Goal: Information Seeking & Learning: Learn about a topic

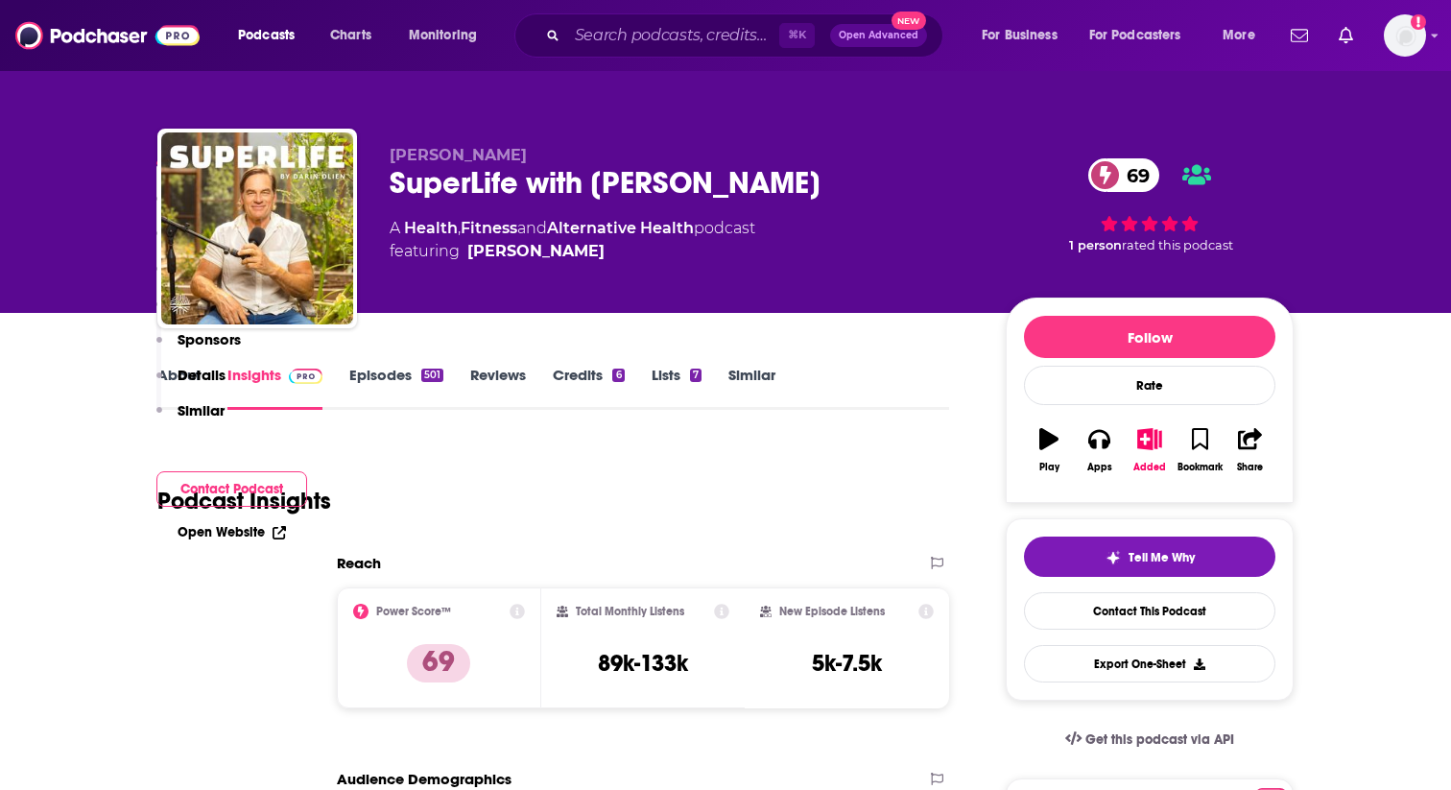
scroll to position [1838, 0]
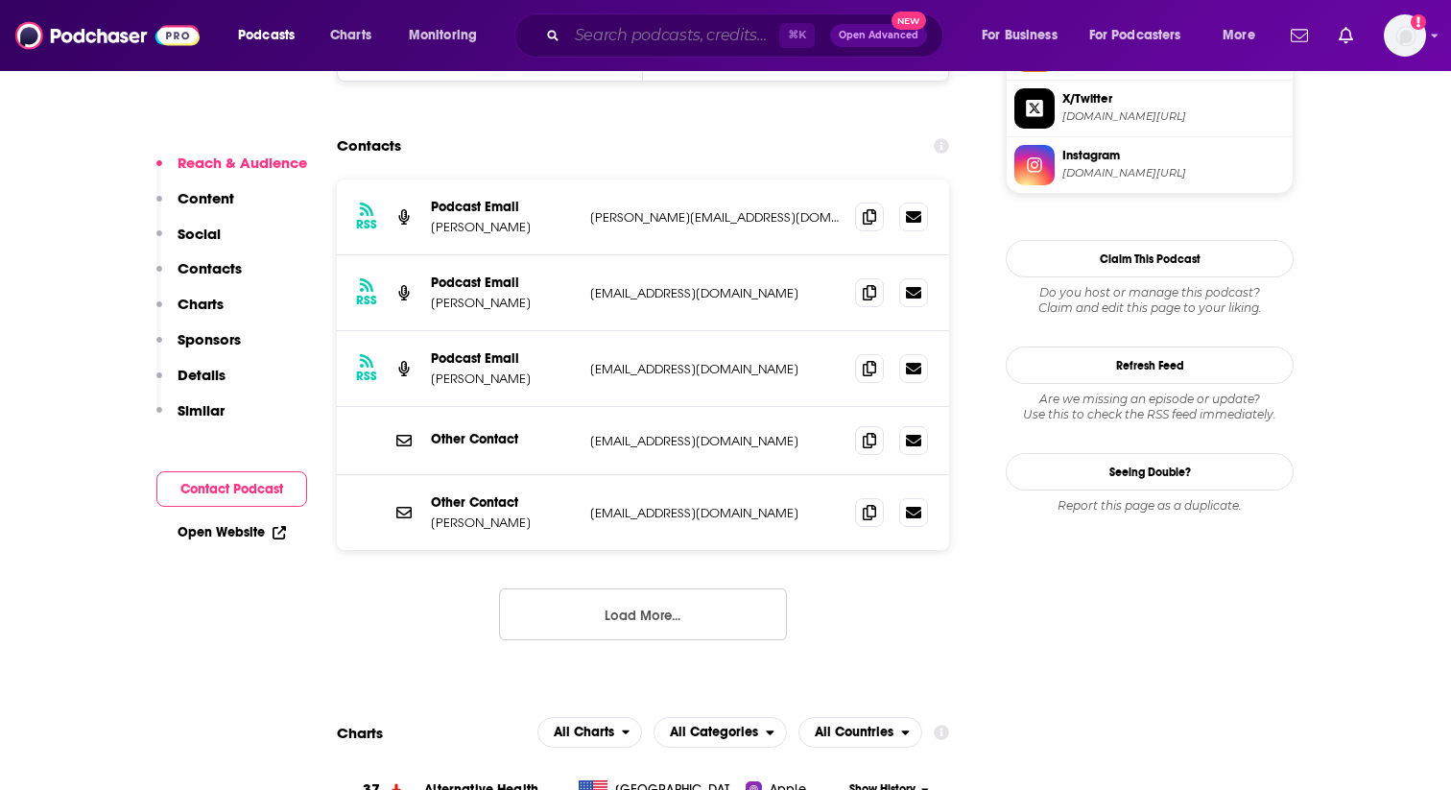
click at [664, 33] on input "Search podcasts, credits, & more..." at bounding box center [673, 35] width 212 height 31
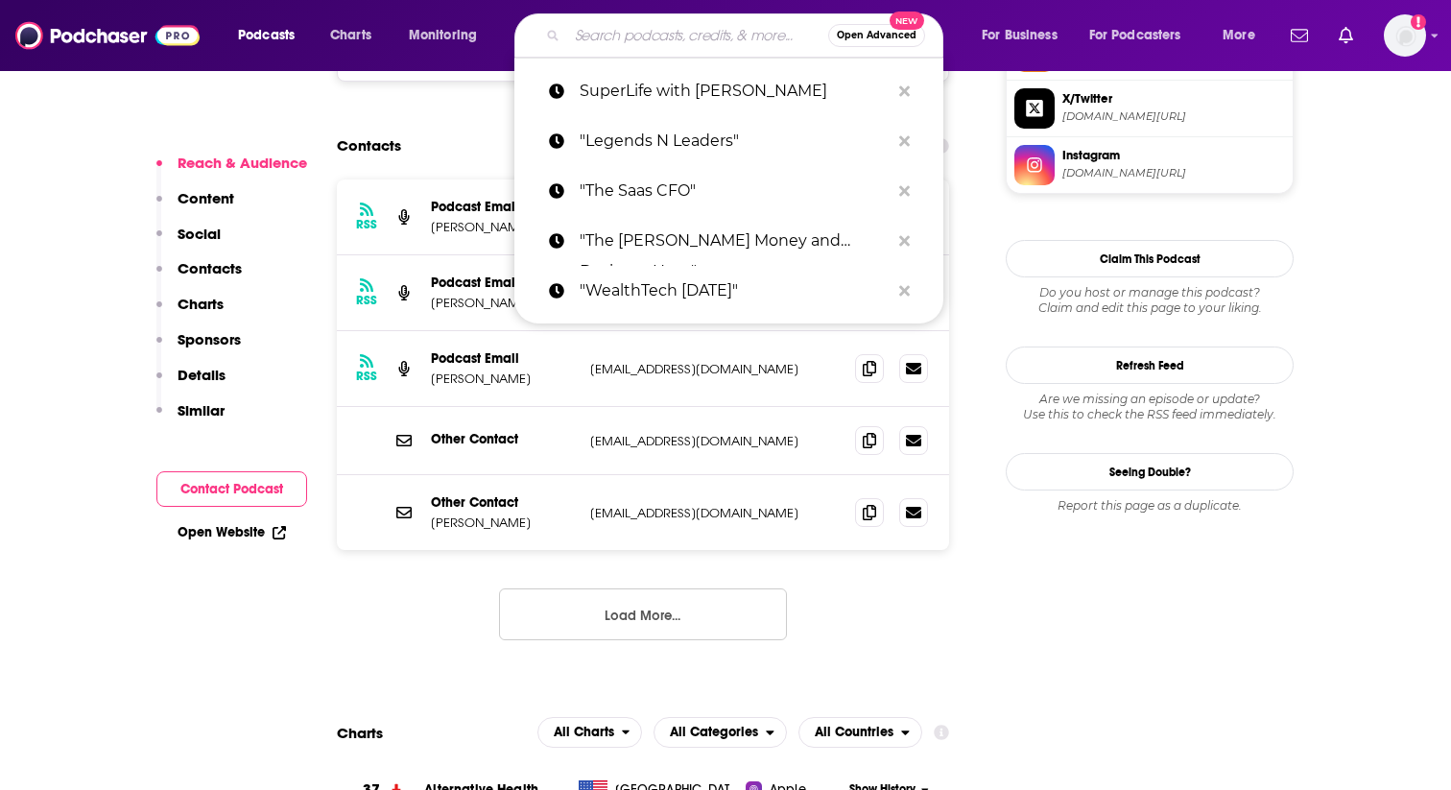
paste input "High Performance Health"
type input "High Performance Health"
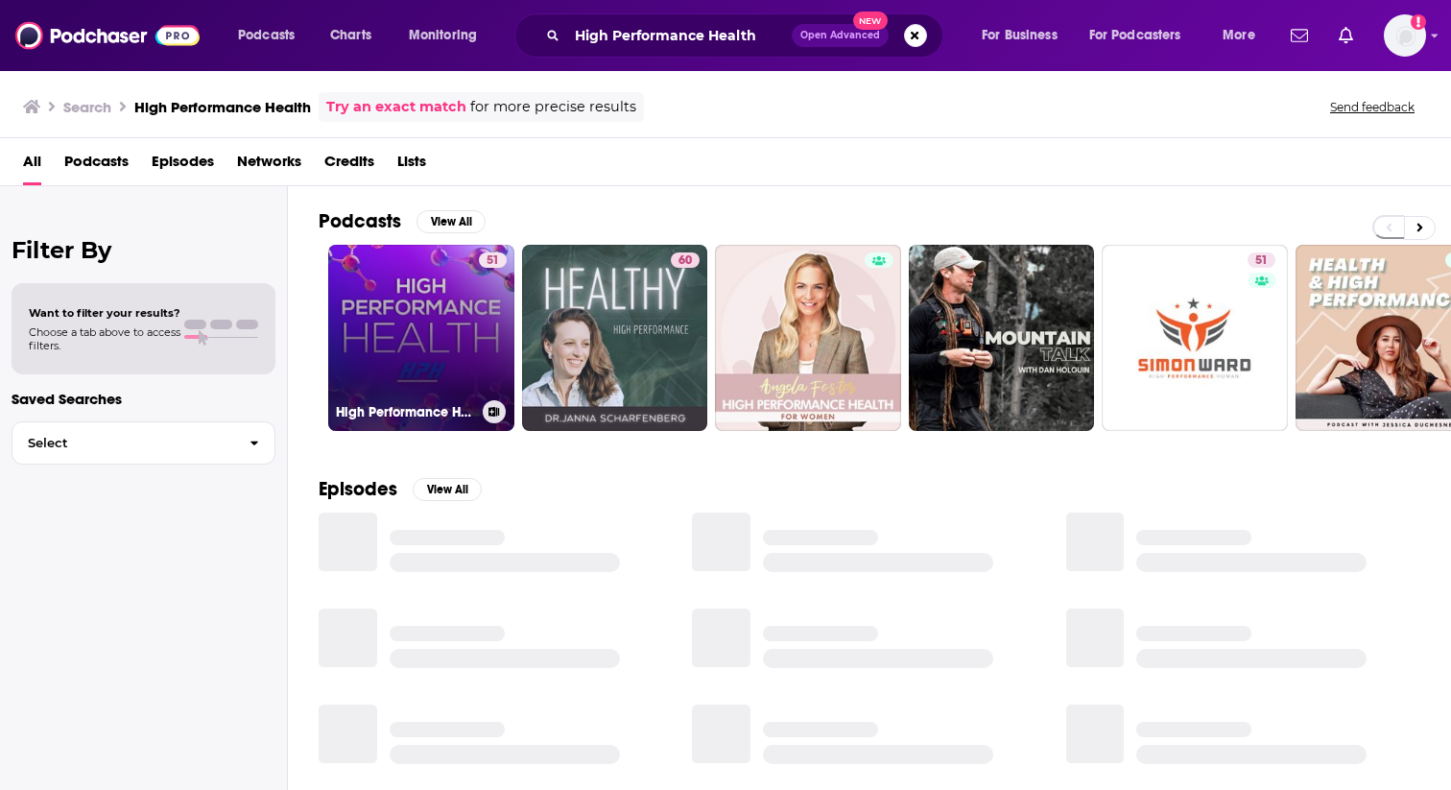
click at [463, 333] on link "51 High Performance Health" at bounding box center [421, 338] width 186 height 186
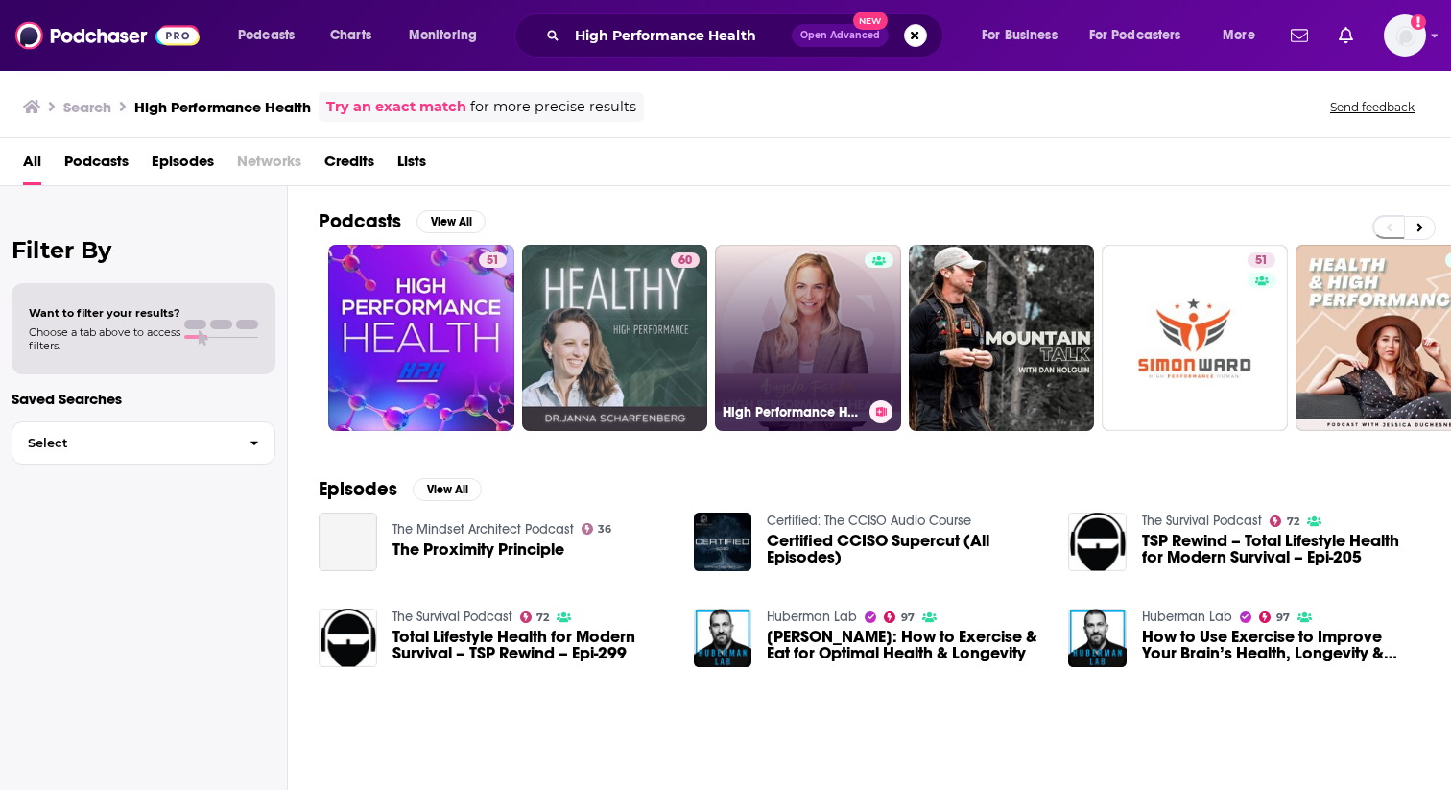
click at [762, 326] on link "High Performance Health" at bounding box center [808, 338] width 186 height 186
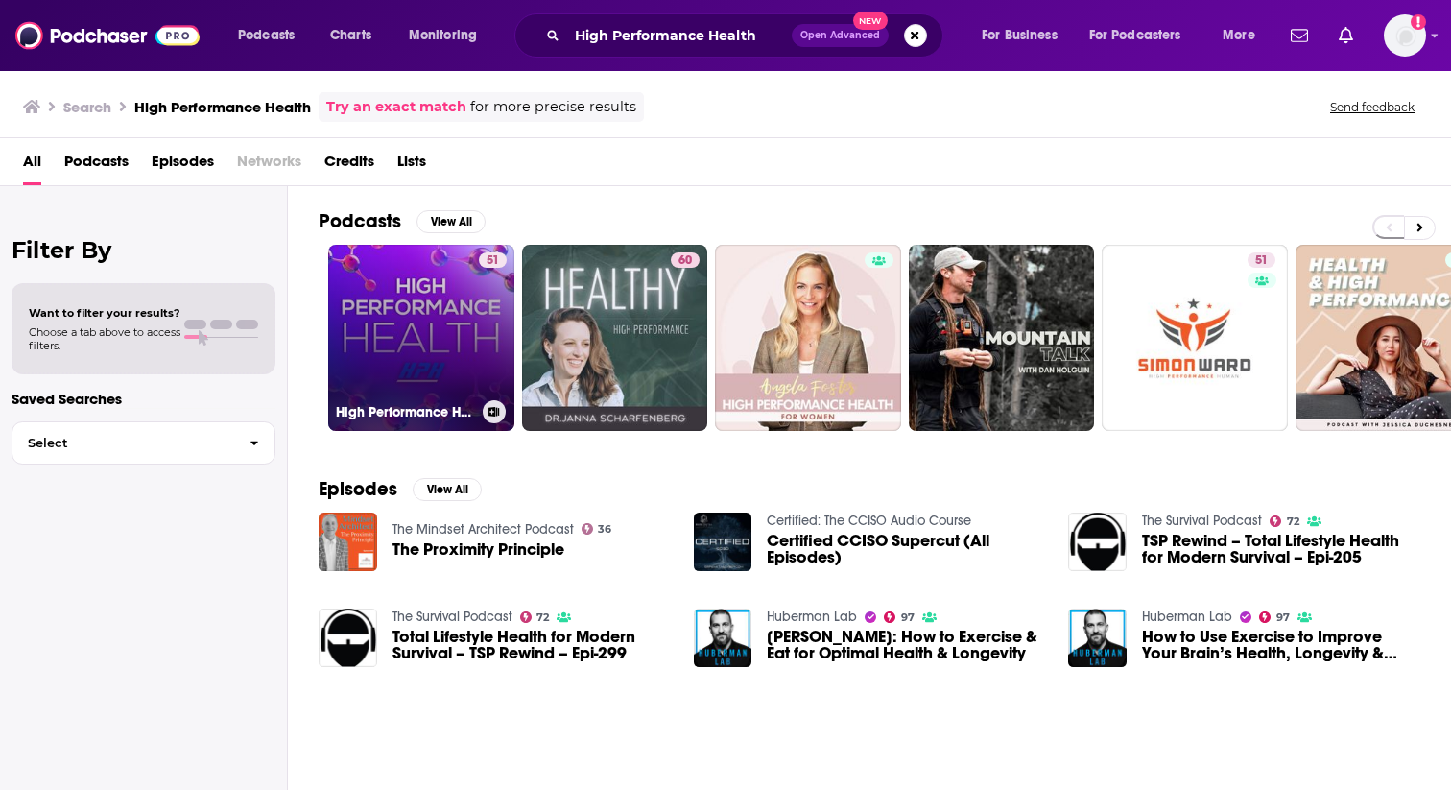
click at [385, 325] on link "51 High Performance Health" at bounding box center [421, 338] width 186 height 186
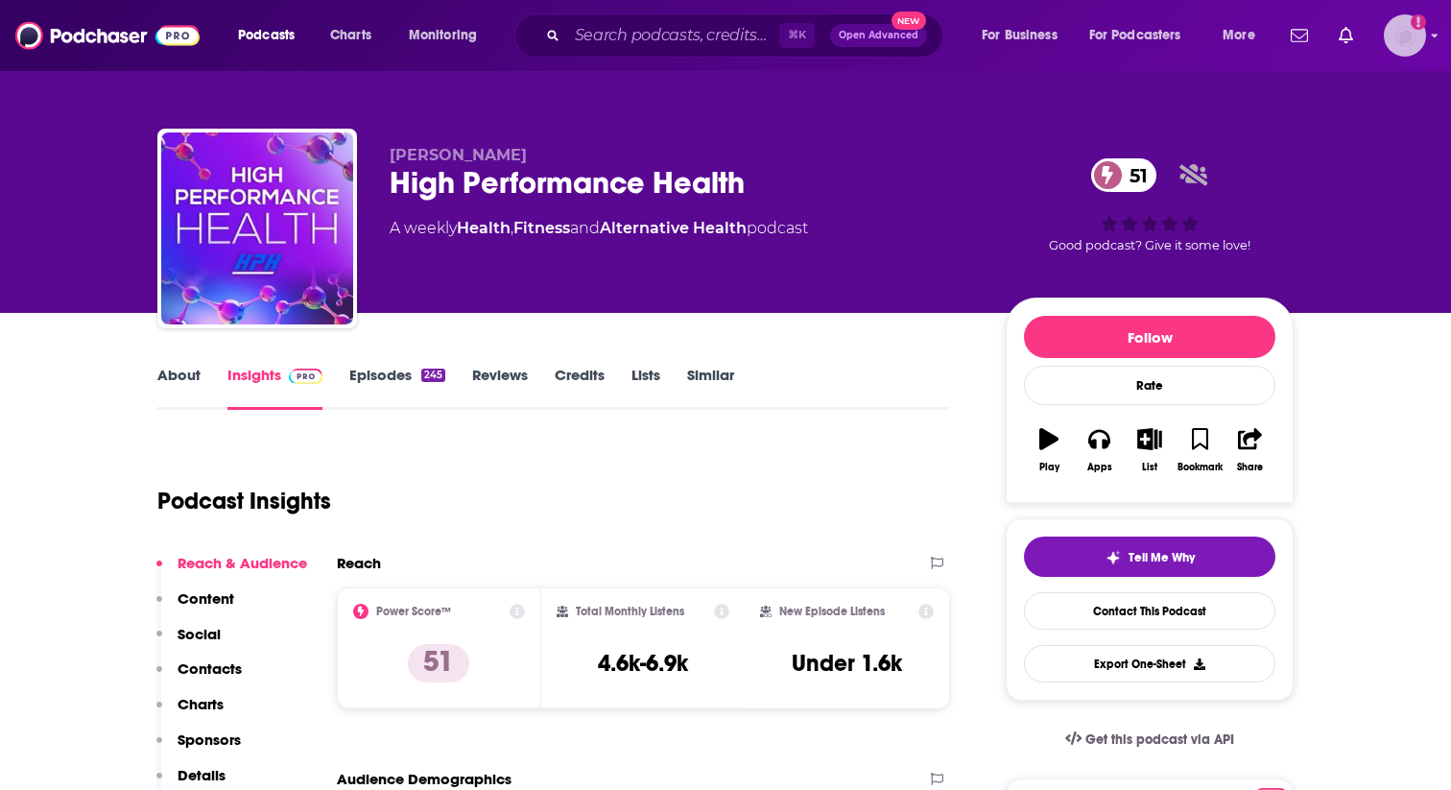
click at [1410, 29] on img "Logged in as rgertner" at bounding box center [1405, 35] width 42 height 42
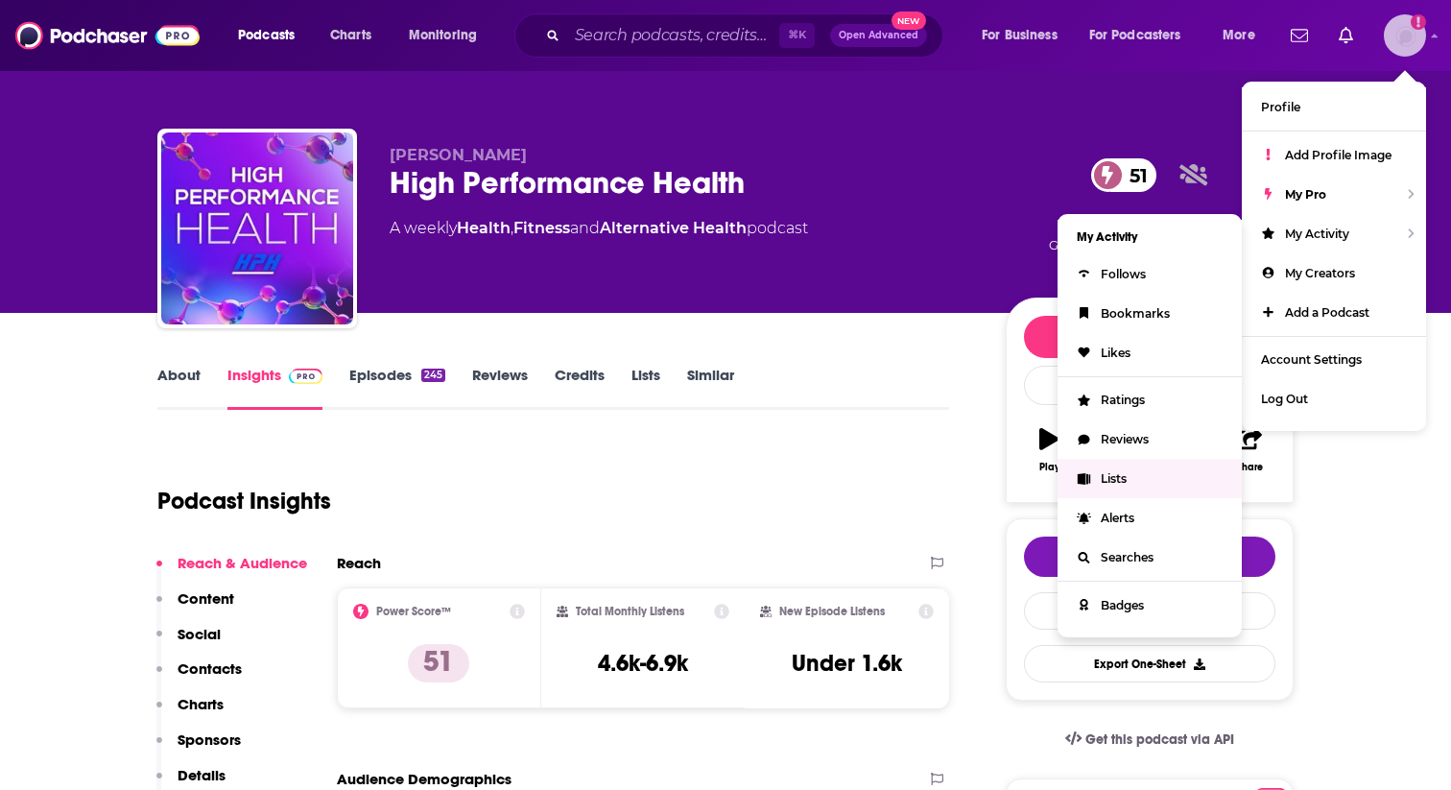
click at [1108, 477] on span "Lists" at bounding box center [1114, 478] width 26 height 14
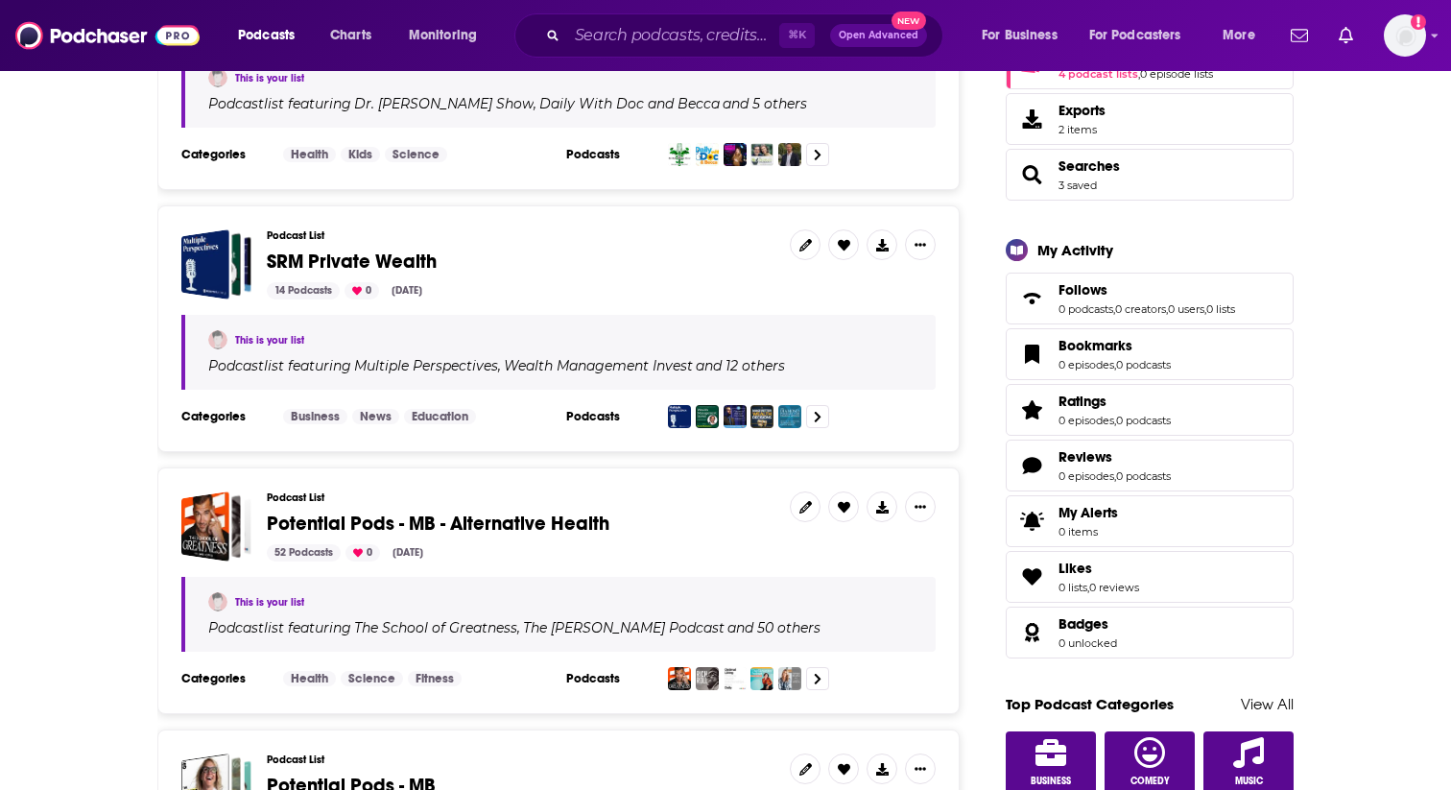
scroll to position [427, 0]
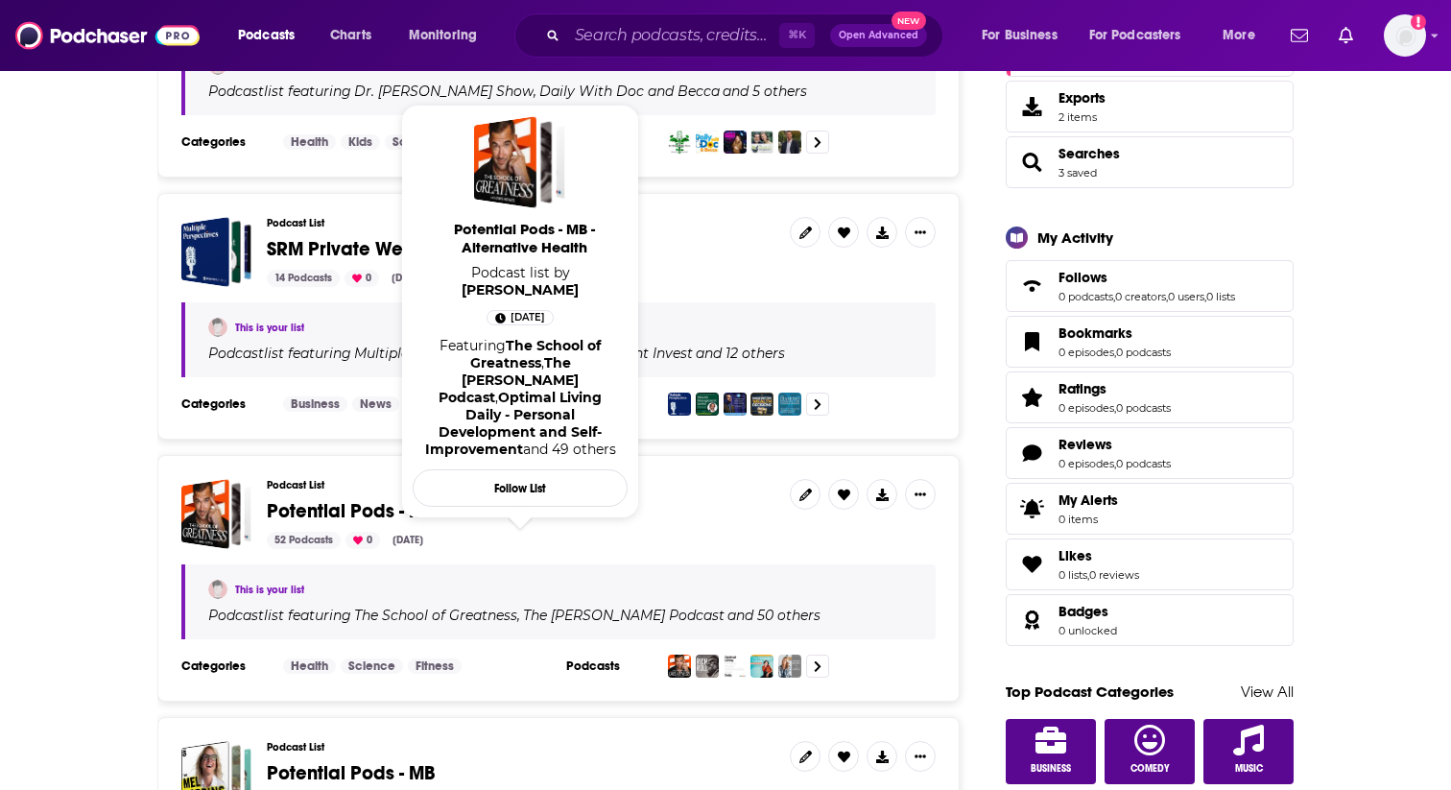
click at [592, 511] on span "Potential Pods - MB - Alternative Health" at bounding box center [438, 511] width 343 height 24
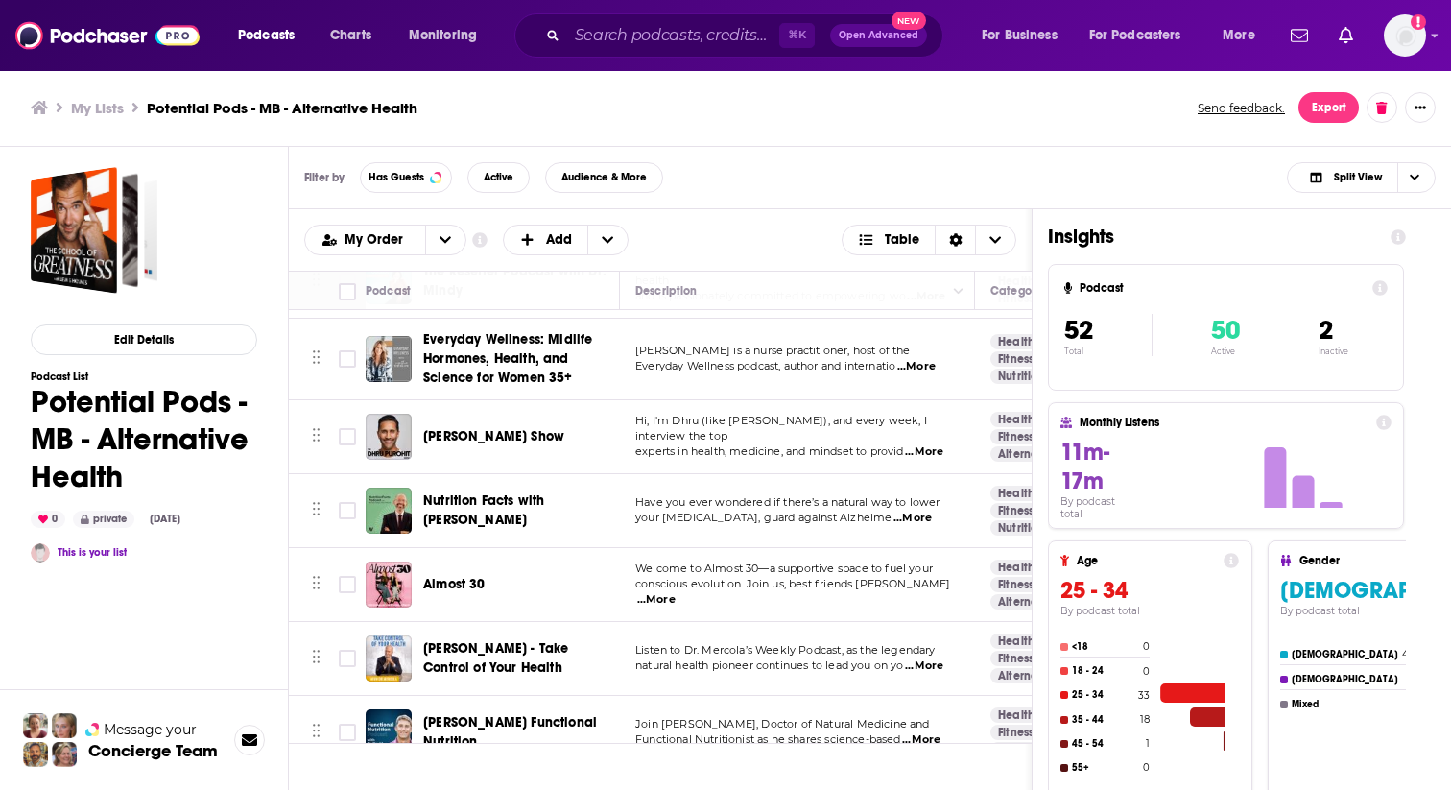
scroll to position [1554, 0]
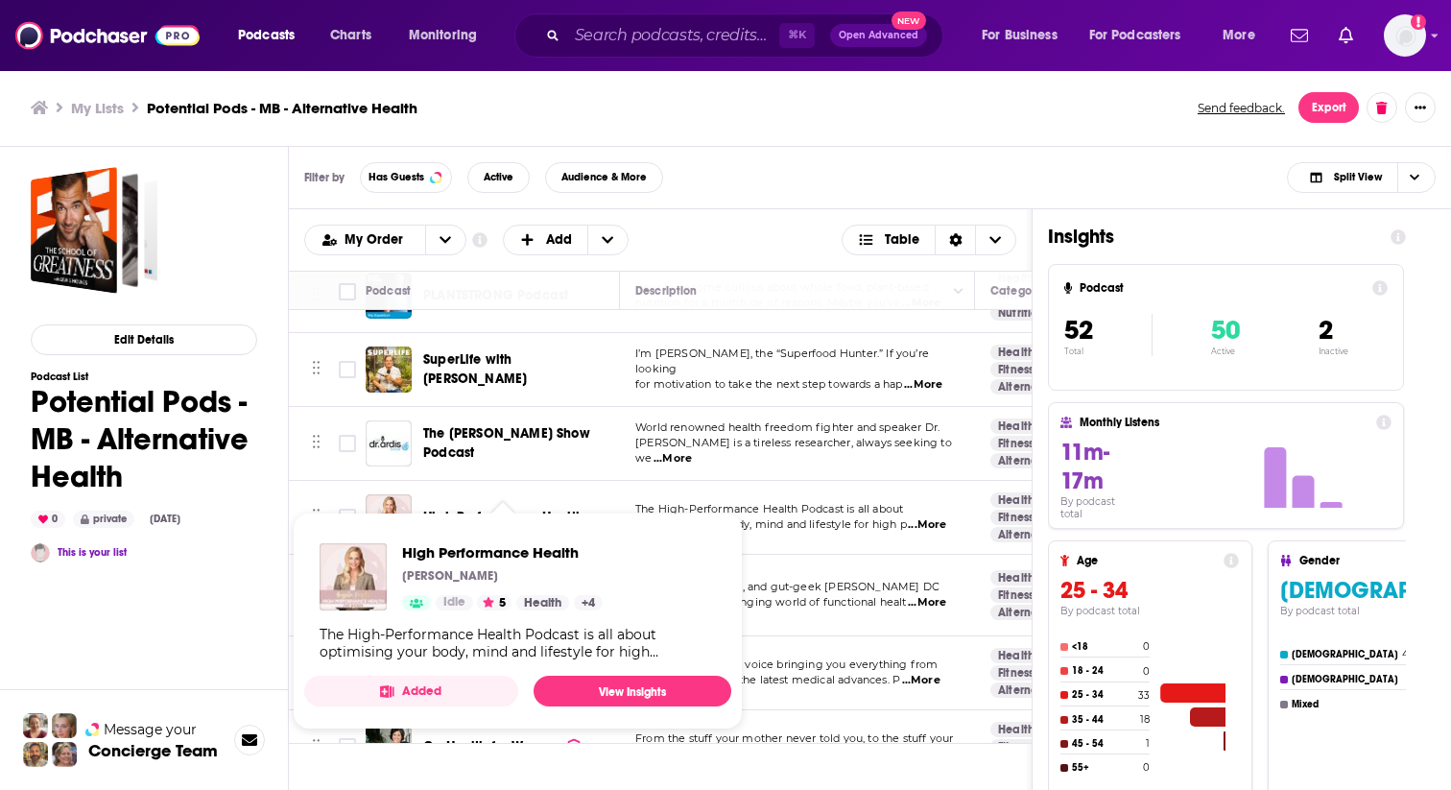
click at [546, 506] on span "High Performance Health [PERSON_NAME] Idle 5 Health + 4 The High-Performance He…" at bounding box center [518, 621] width 450 height 240
click at [456, 509] on span "High Performance Health [PERSON_NAME] Idle 5 Health + 4 The High-Performance He…" at bounding box center [518, 621] width 450 height 240
click at [596, 697] on link "View Insights" at bounding box center [633, 691] width 198 height 31
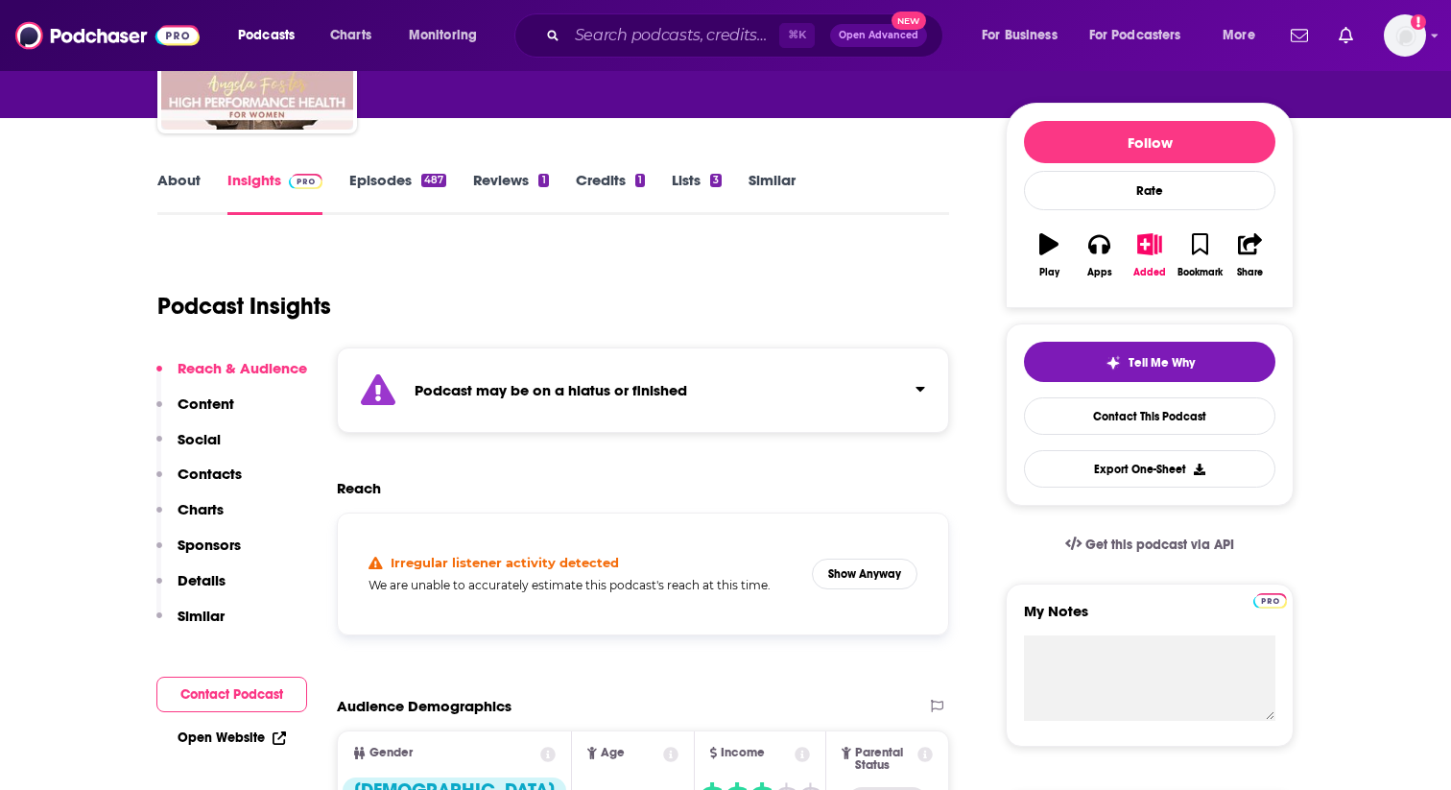
scroll to position [214, 0]
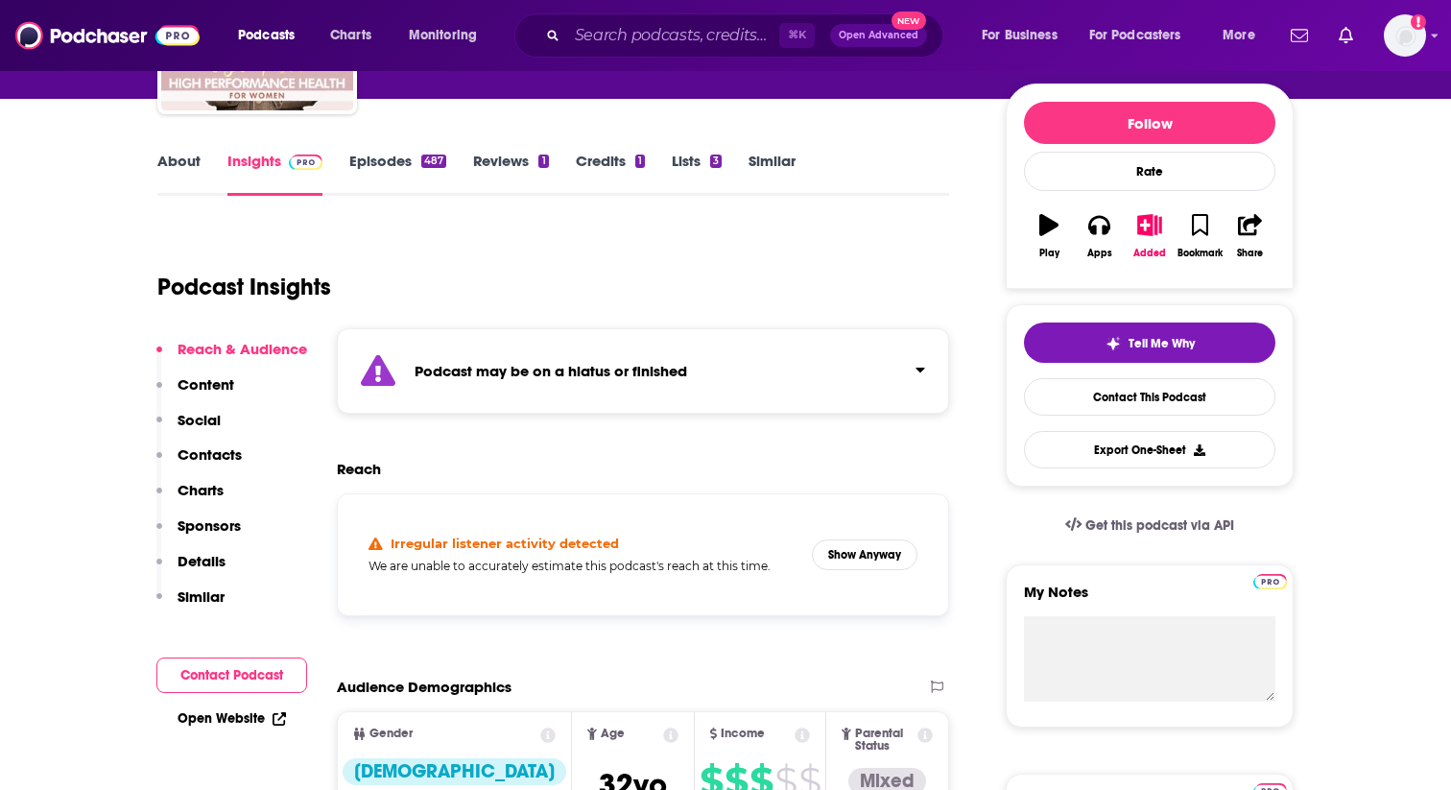
click at [709, 375] on div "Podcast may be on a hiatus or finished" at bounding box center [643, 370] width 612 height 85
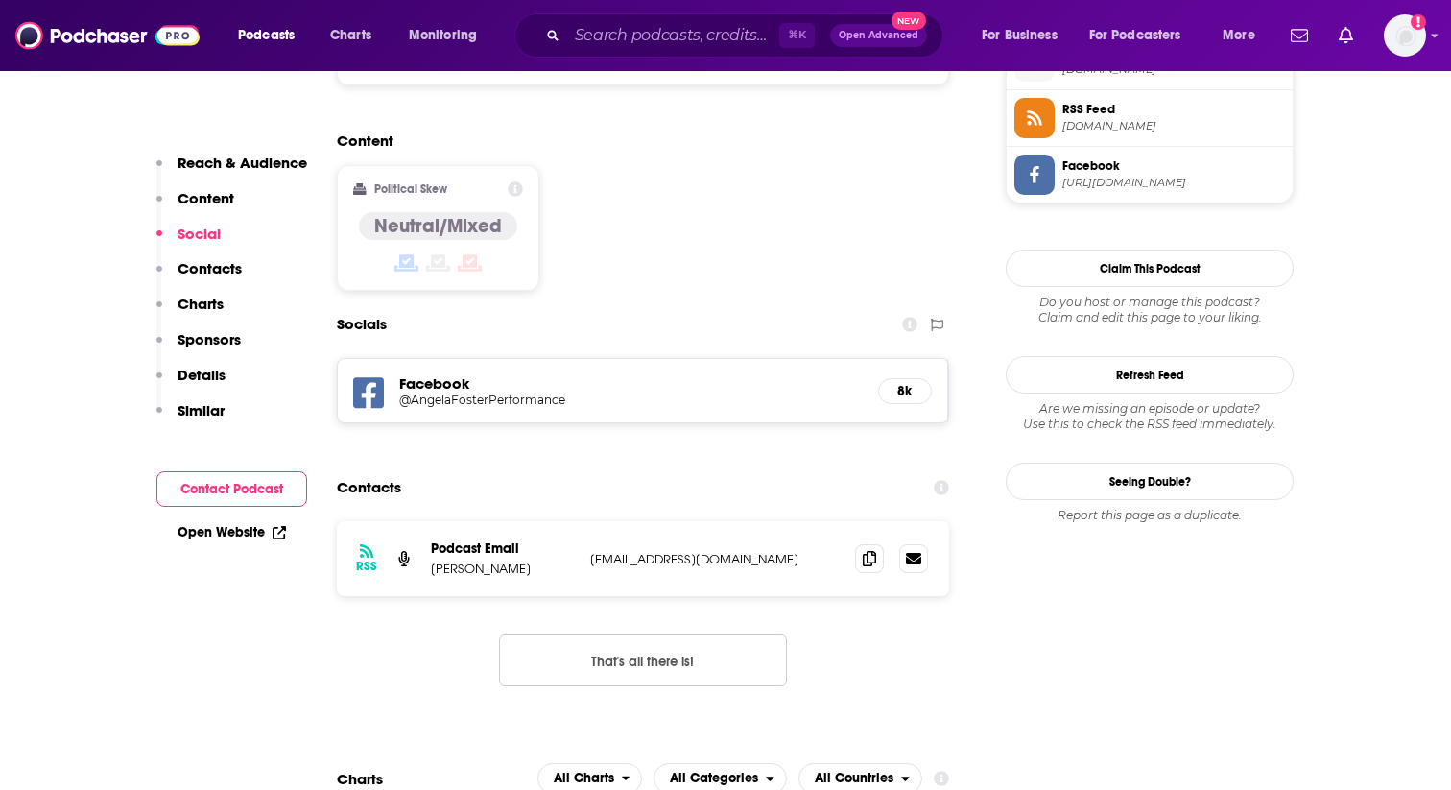
scroll to position [1593, 0]
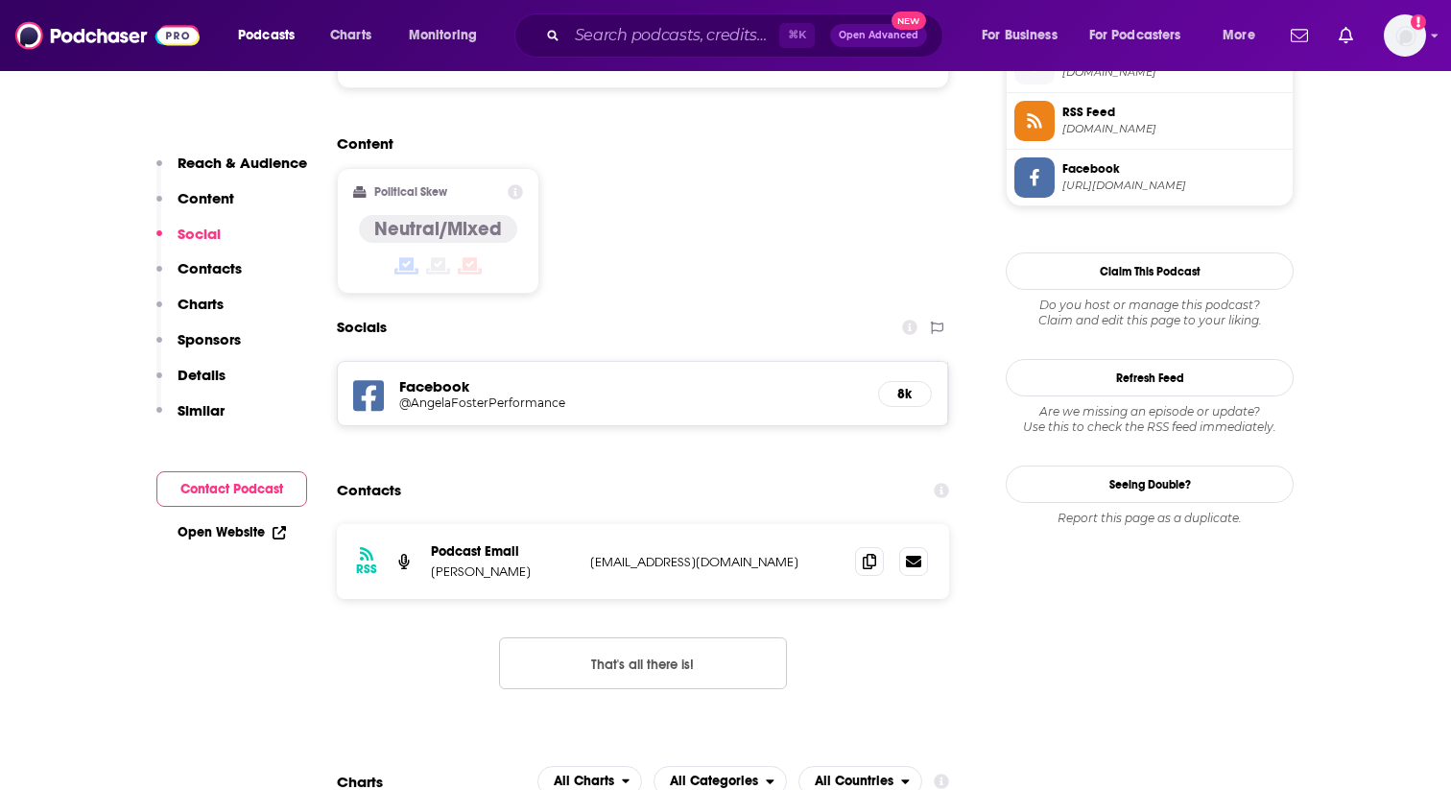
click at [756, 554] on p "[EMAIL_ADDRESS][DOMAIN_NAME]" at bounding box center [714, 562] width 249 height 16
click at [665, 34] on input "Search podcasts, credits, & more..." at bounding box center [673, 35] width 212 height 31
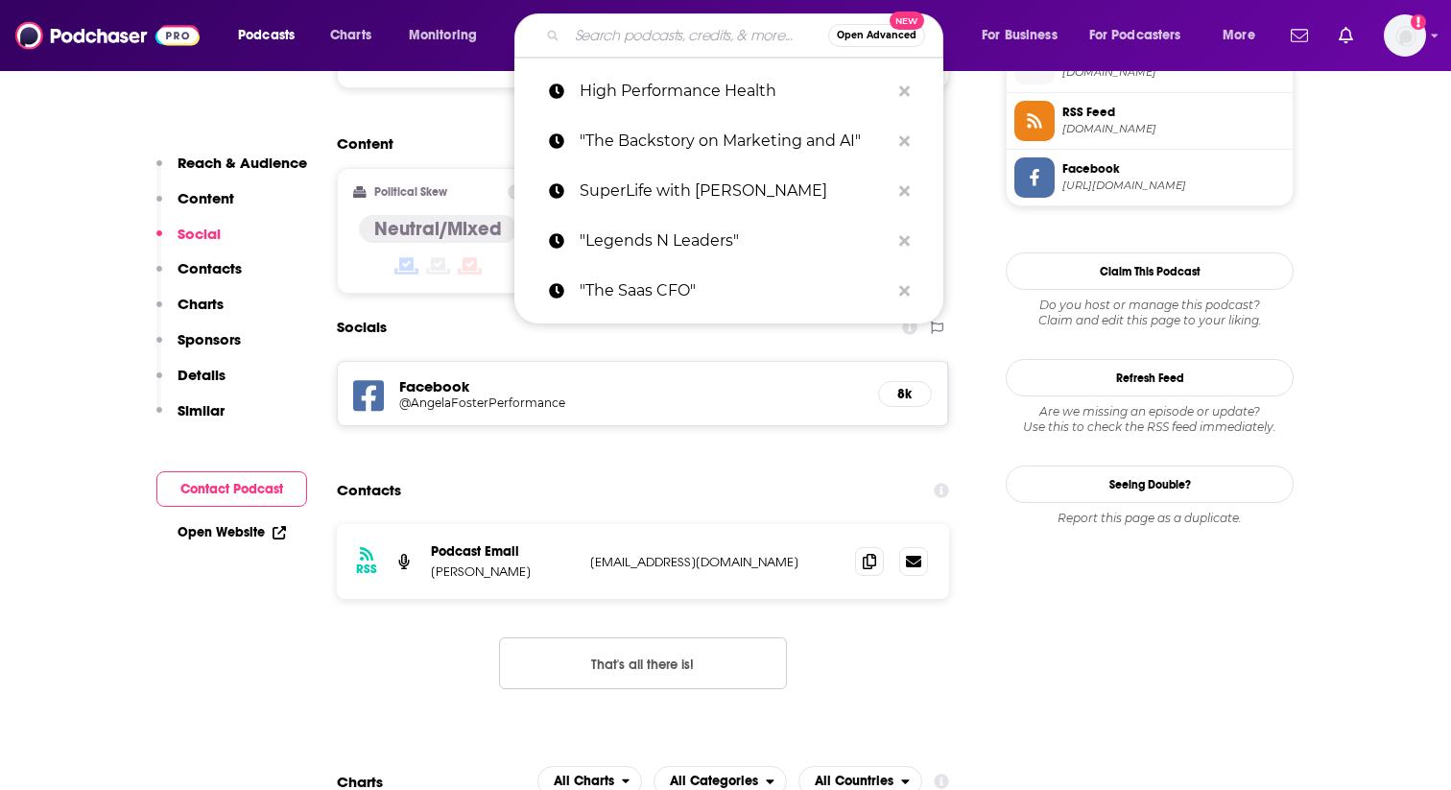
paste input "[PERSON_NAME] Radio, DC: Health, Nutrition and Functional Healthcare"
type input "[PERSON_NAME] Radio, DC: Health, Nutrition and Functional Healthcare"
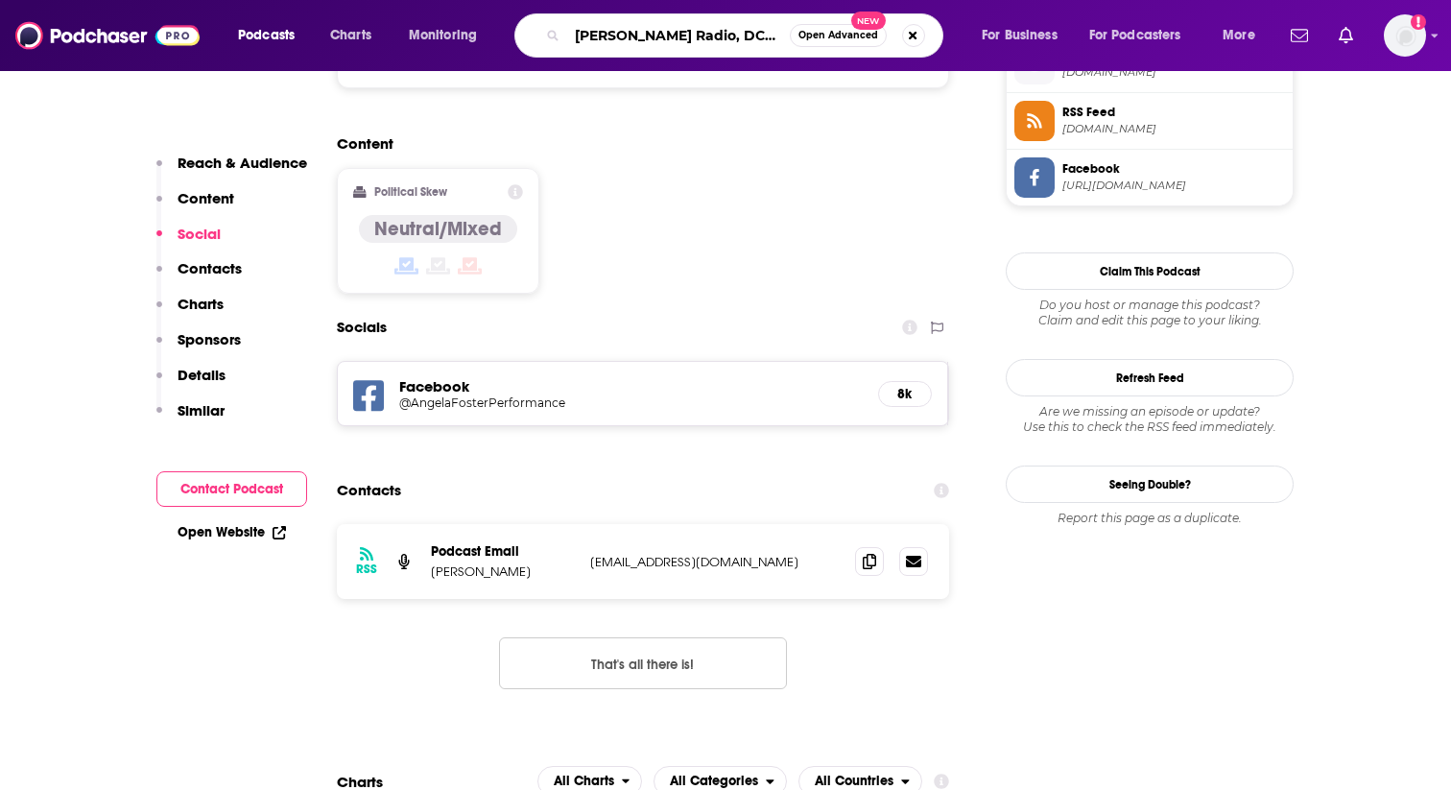
scroll to position [0, 254]
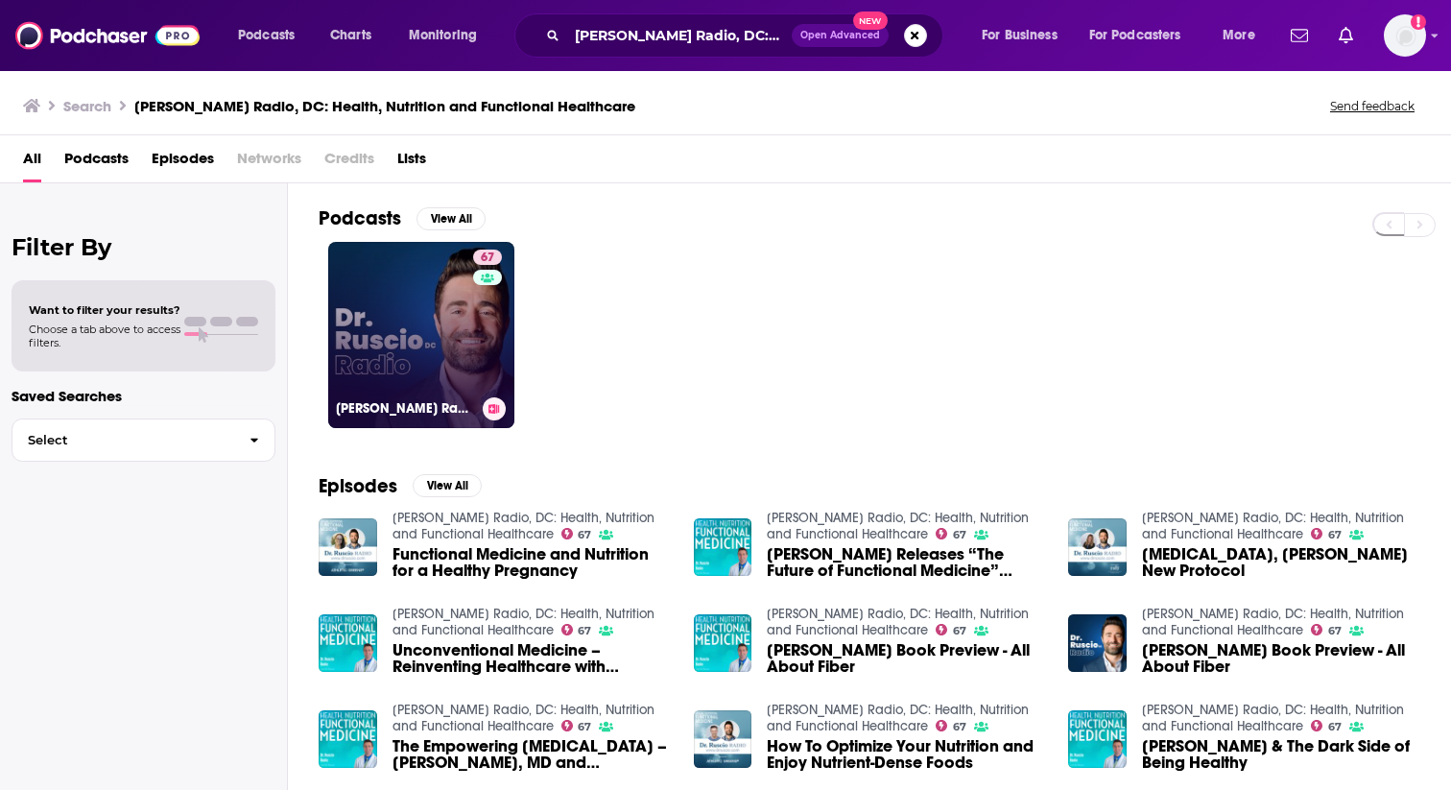
click at [448, 367] on link "67 [PERSON_NAME] Radio, DC: Health, Nutrition and Functional Healthcare" at bounding box center [421, 335] width 186 height 186
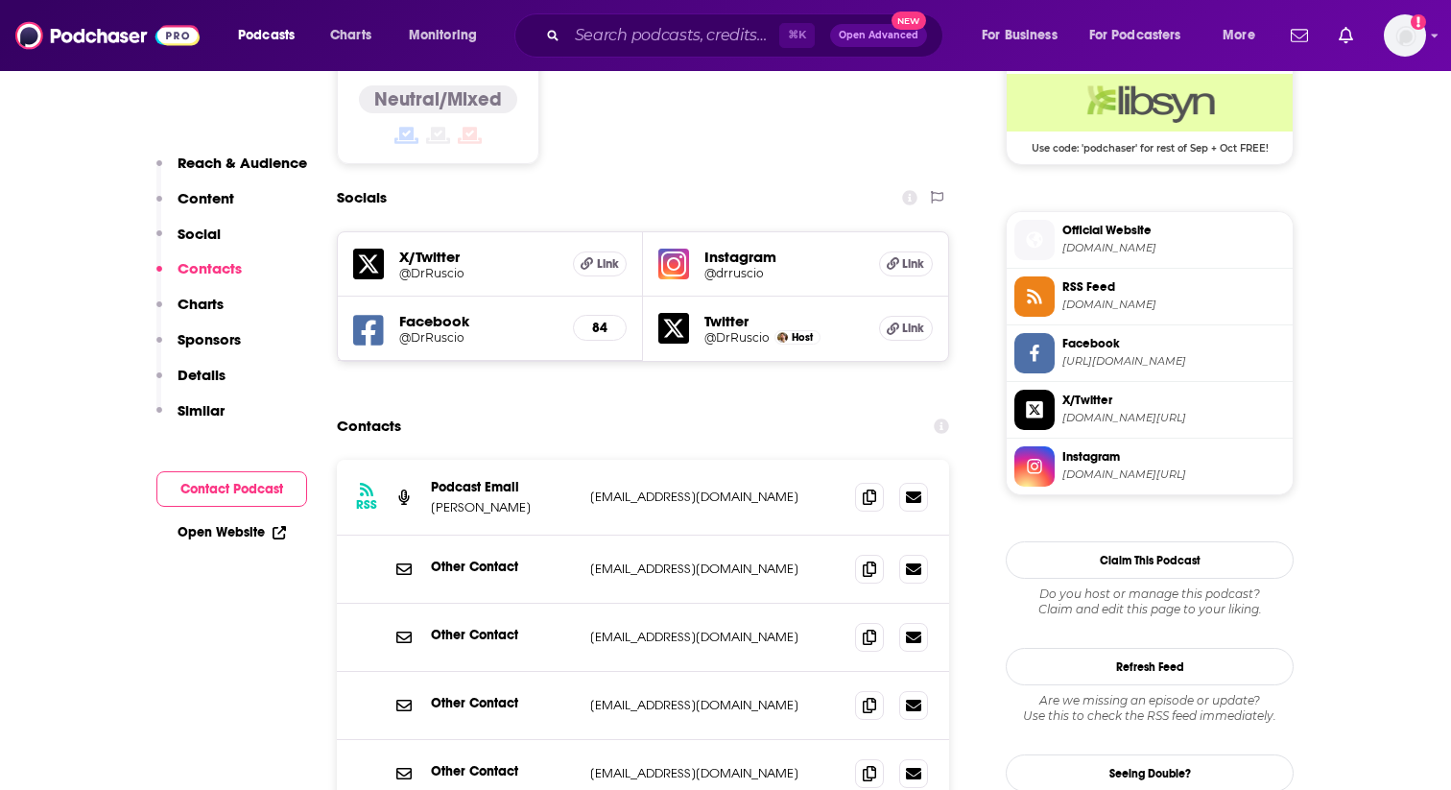
scroll to position [1594, 0]
click at [872, 487] on icon at bounding box center [869, 494] width 13 height 15
click at [639, 38] on input "Search podcasts, credits, & more..." at bounding box center [673, 35] width 212 height 31
paste input "The People's Pharmacy"
type input "The People's Pharmacy"
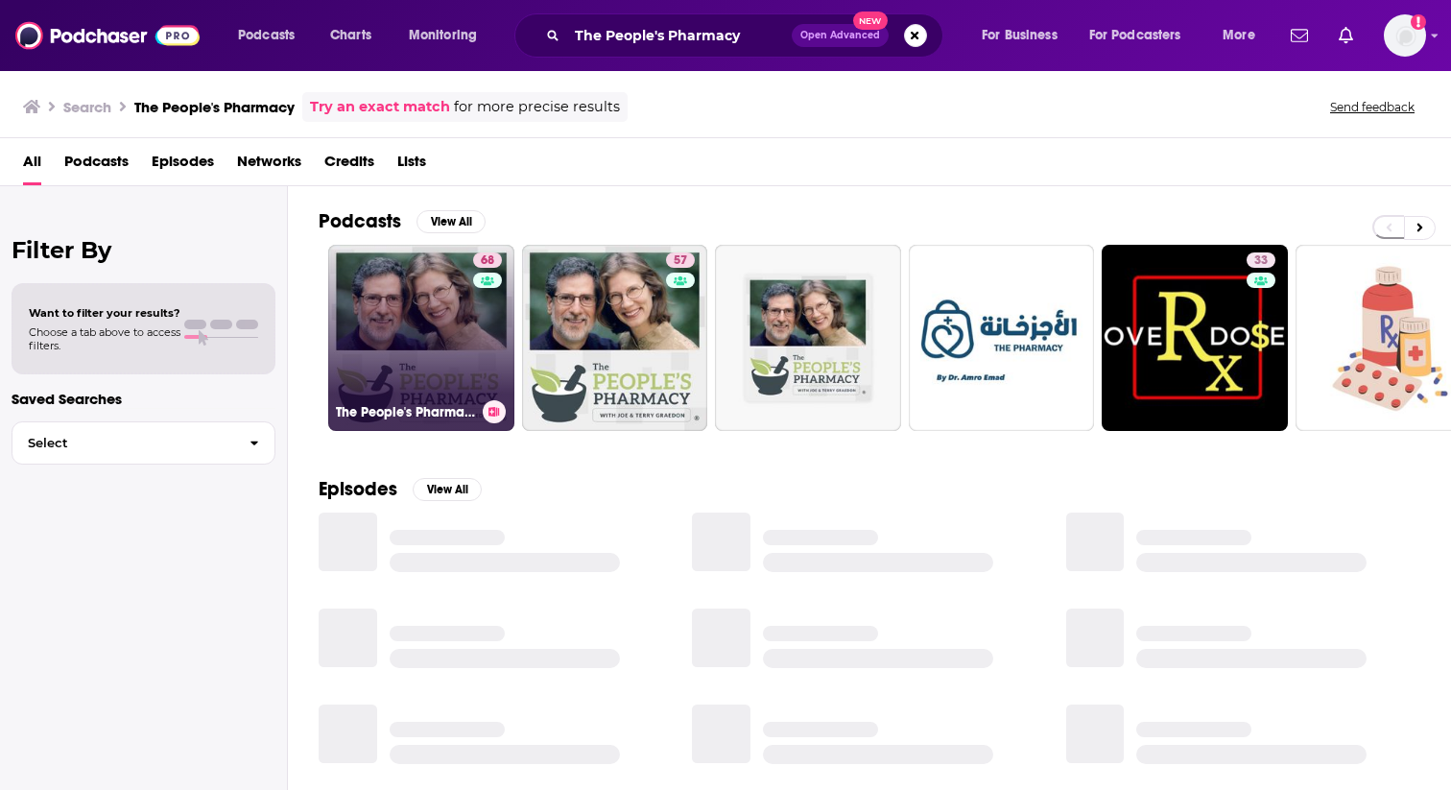
click at [467, 322] on link "68 The People's Pharmacy" at bounding box center [421, 338] width 186 height 186
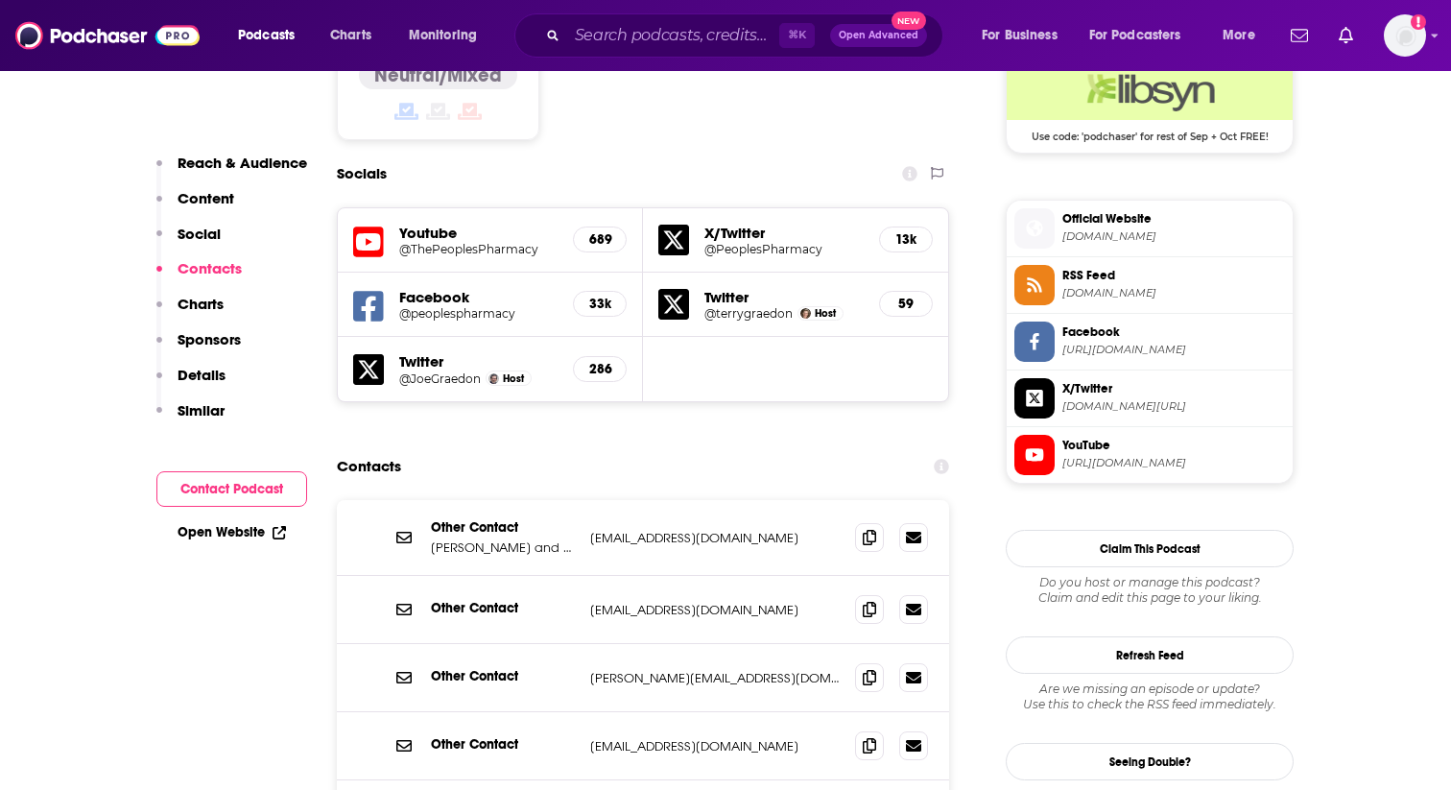
scroll to position [1617, 0]
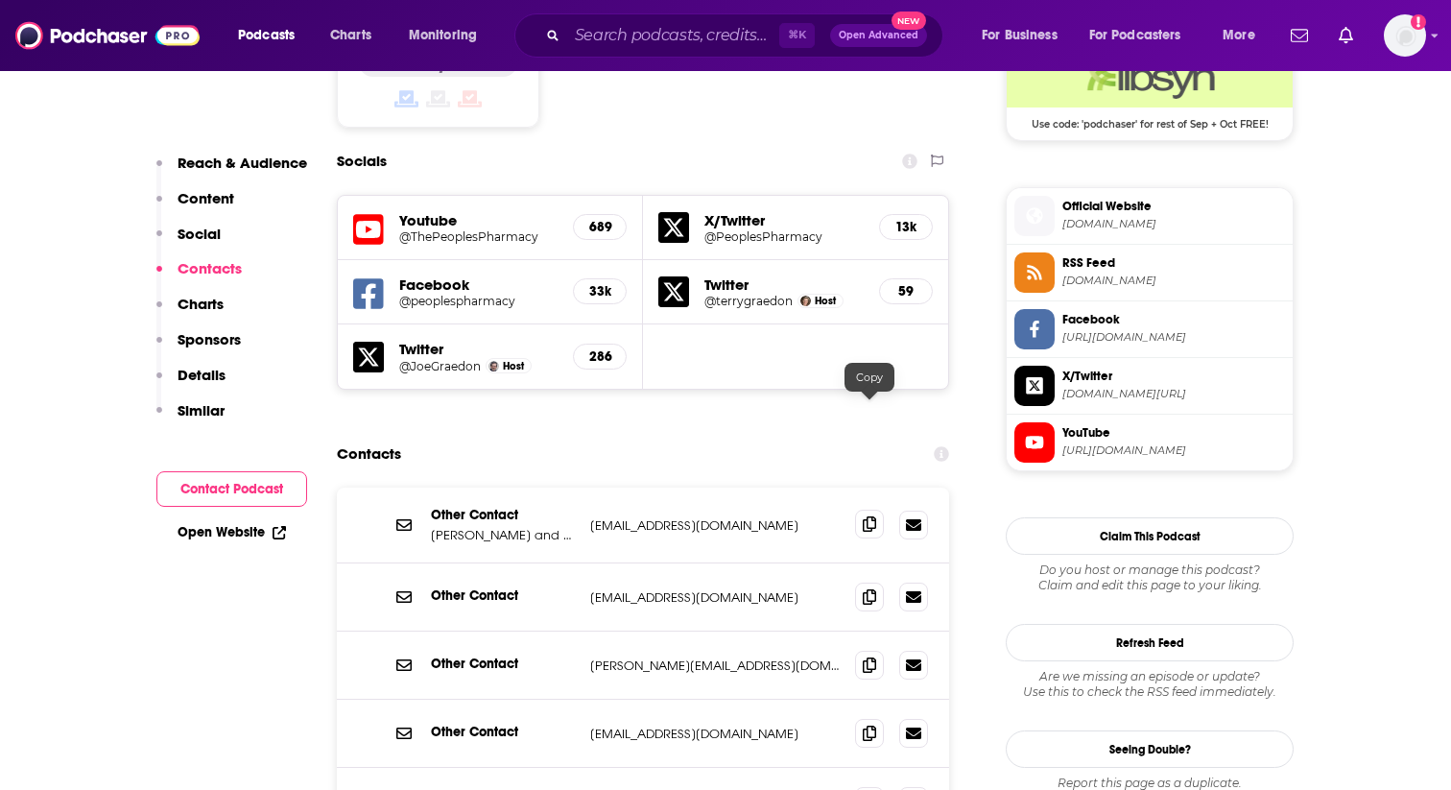
click at [862, 510] on span at bounding box center [869, 524] width 29 height 29
click at [867, 656] on icon at bounding box center [869, 663] width 13 height 15
click at [642, 33] on input "Search podcasts, credits, & more..." at bounding box center [673, 35] width 212 height 31
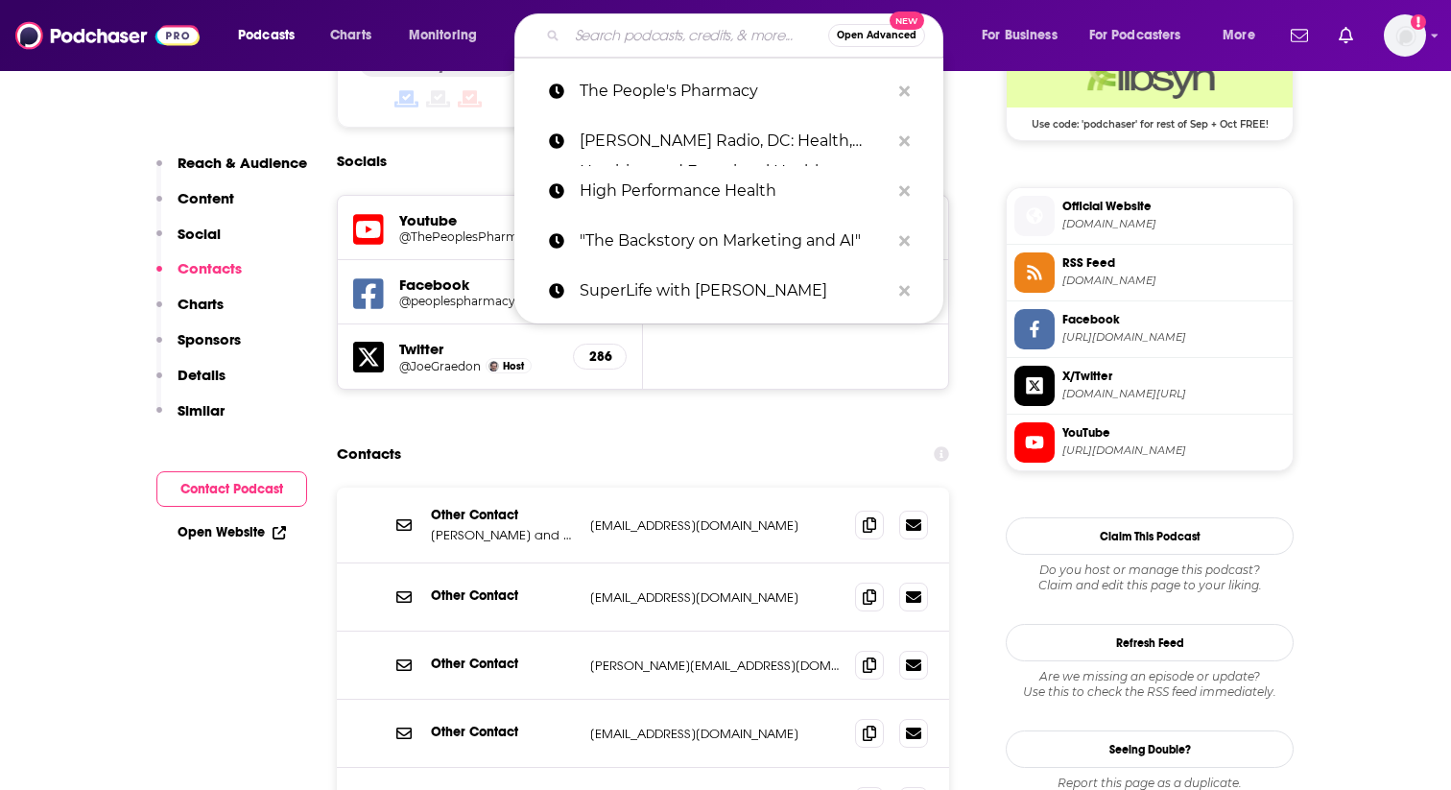
paste input "On Health for Women"
type input "On Health for Women"
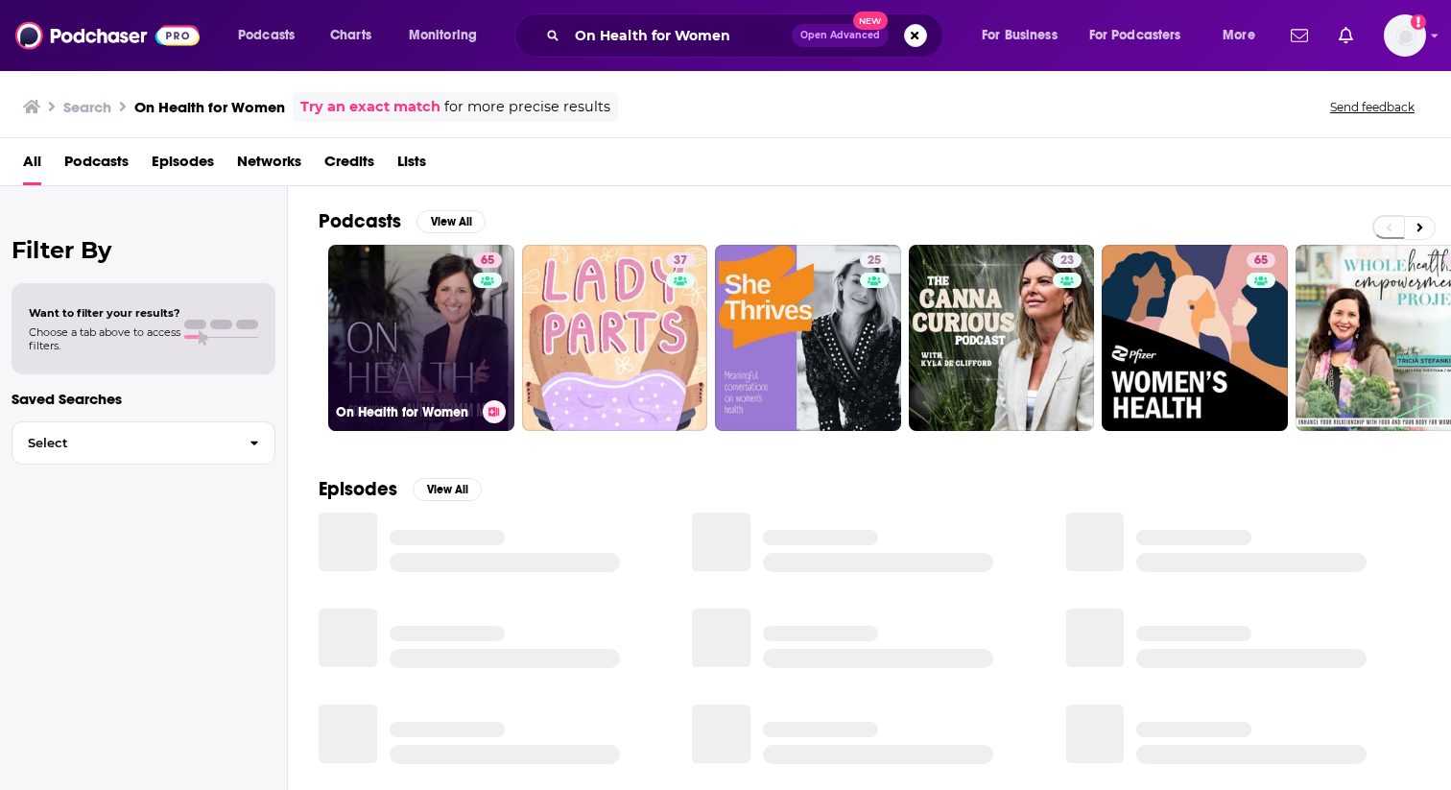
click at [382, 333] on link "65 On Health for Women" at bounding box center [421, 338] width 186 height 186
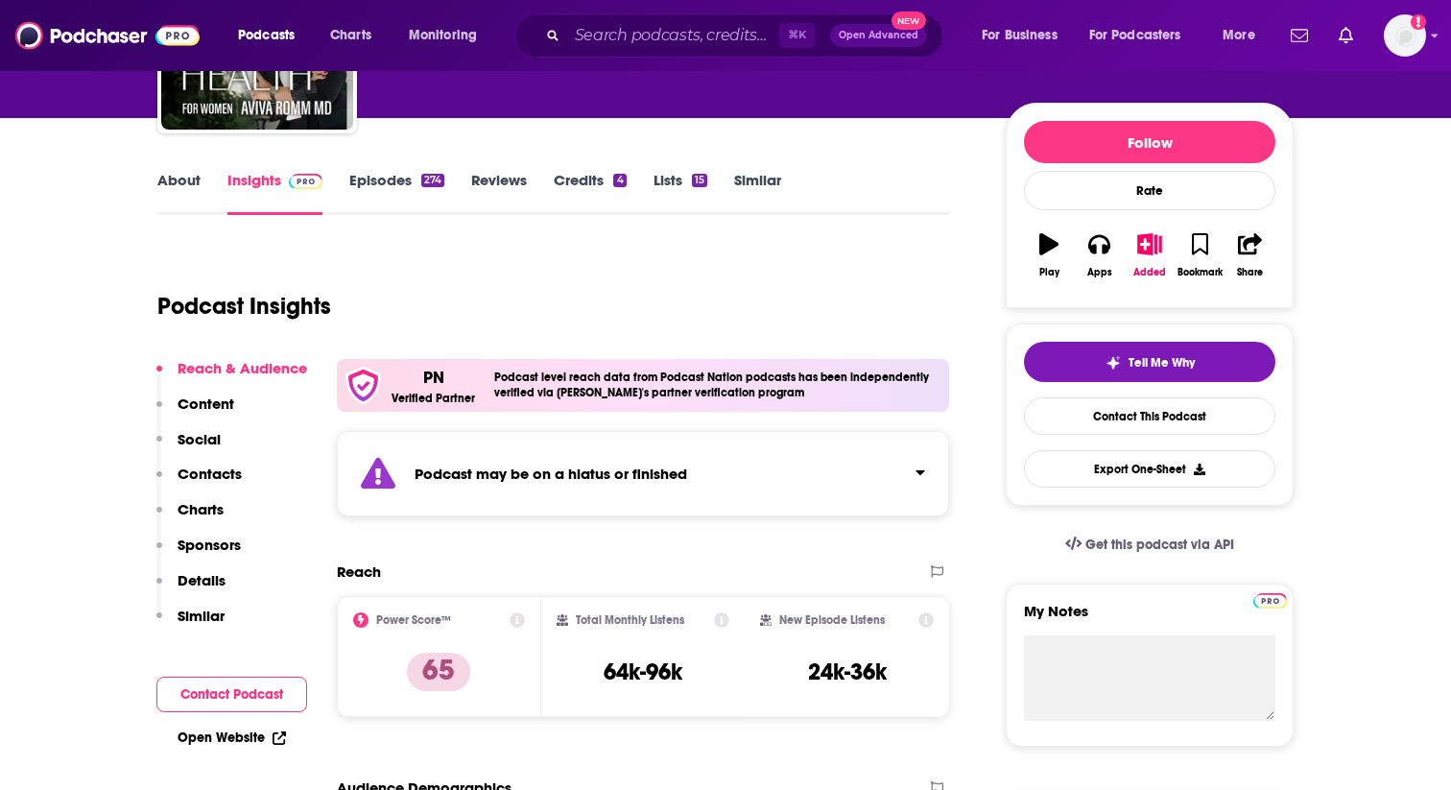
scroll to position [219, 0]
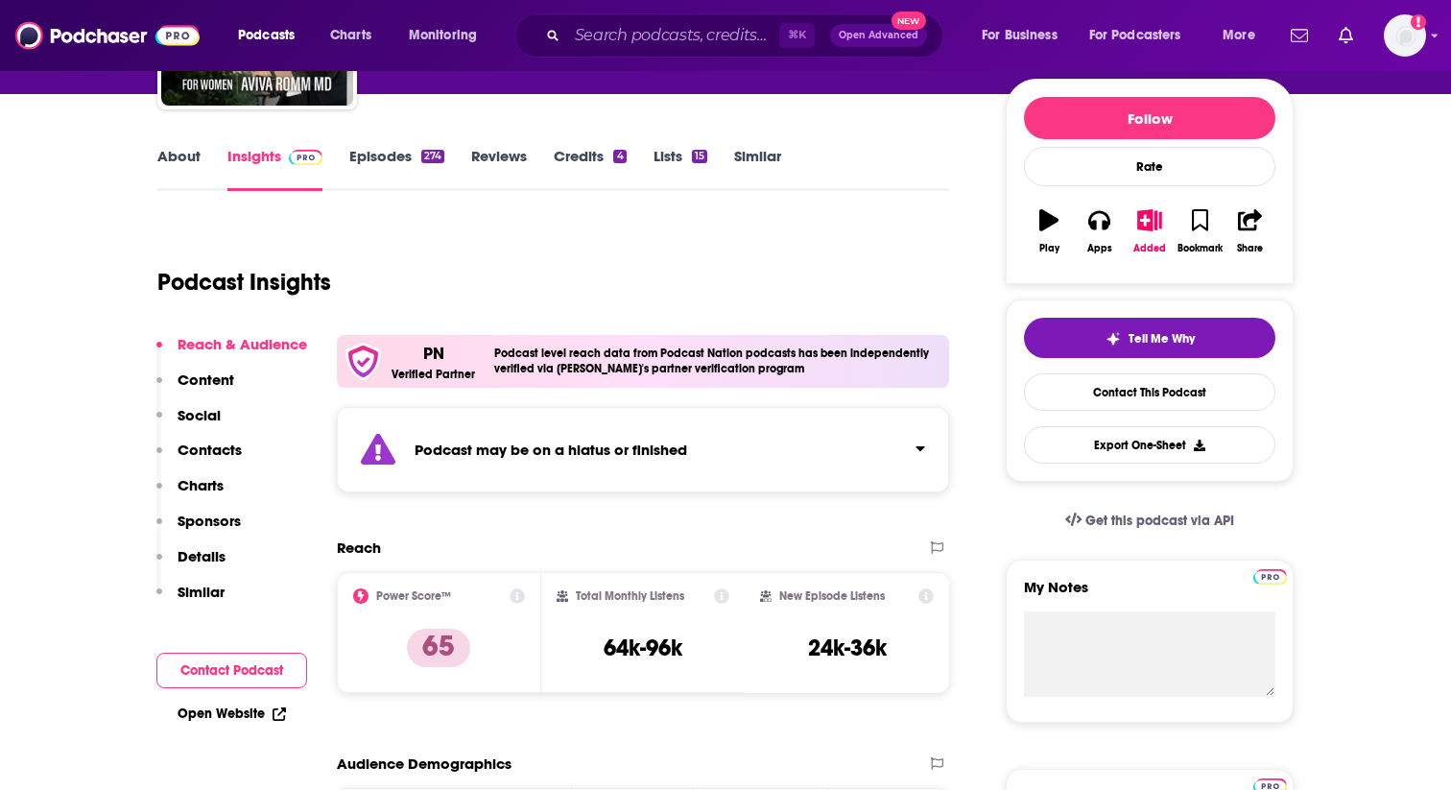
click at [603, 454] on strong "Podcast may be on a hiatus or finished" at bounding box center [551, 449] width 273 height 18
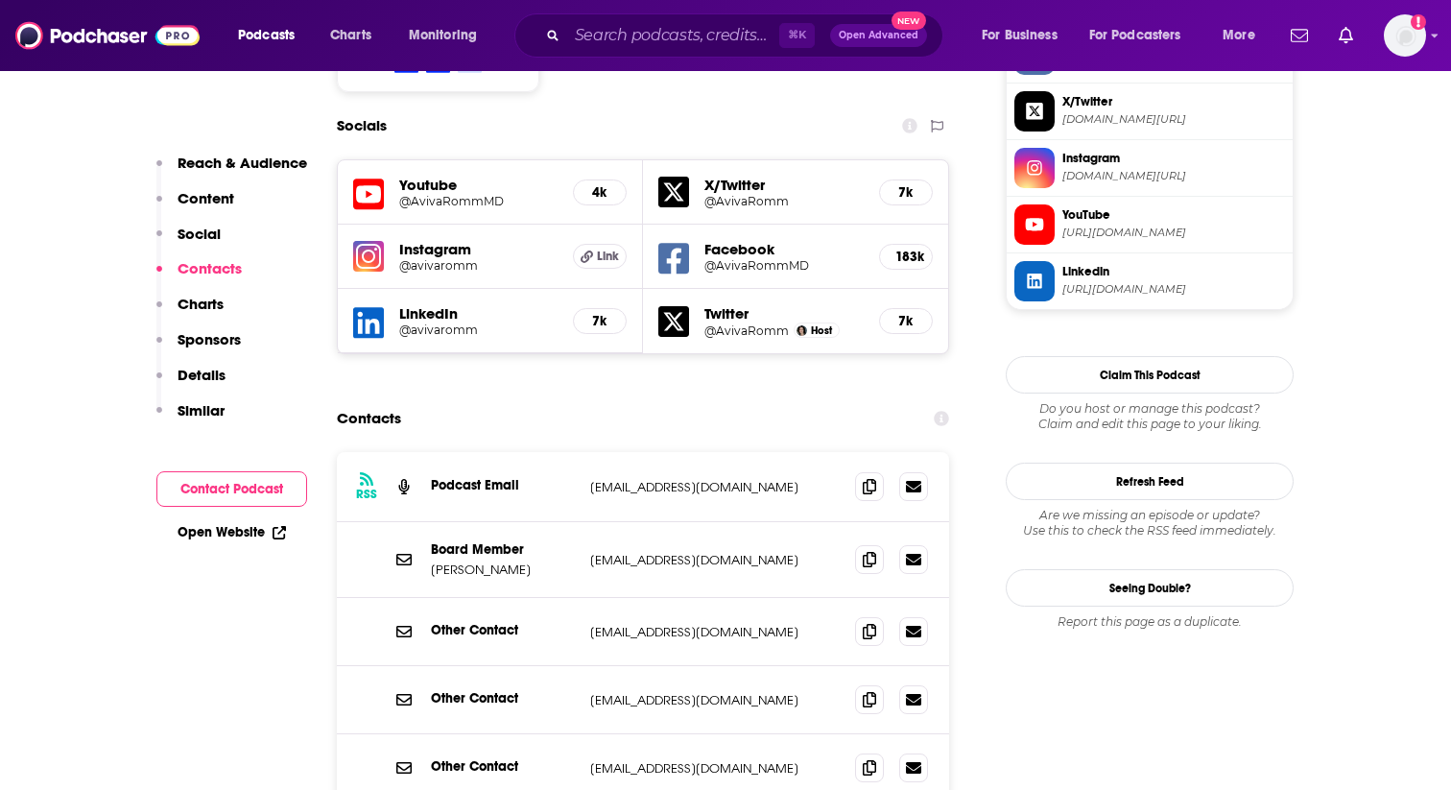
scroll to position [1914, 0]
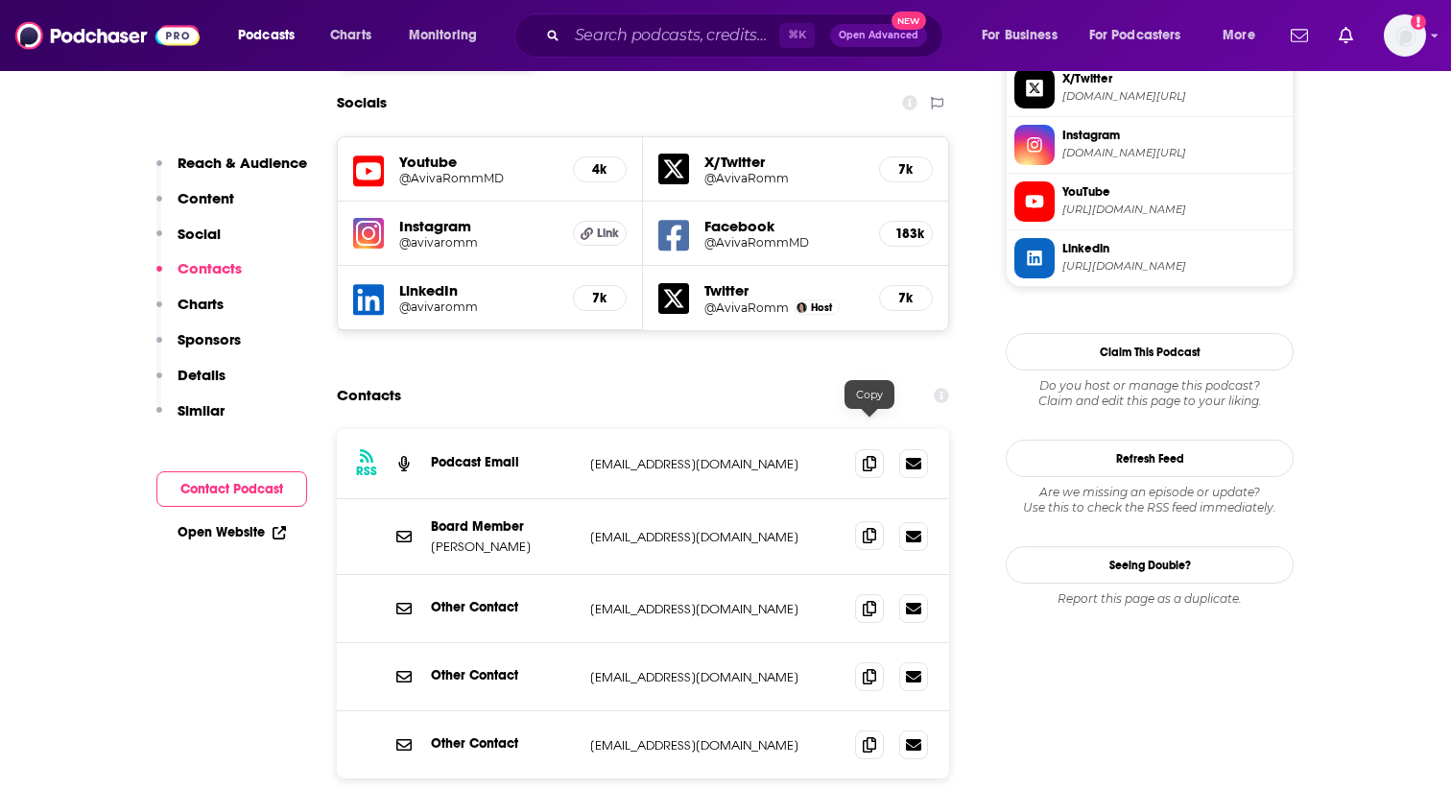
click at [871, 521] on span at bounding box center [869, 535] width 29 height 29
